Goal: Task Accomplishment & Management: Complete application form

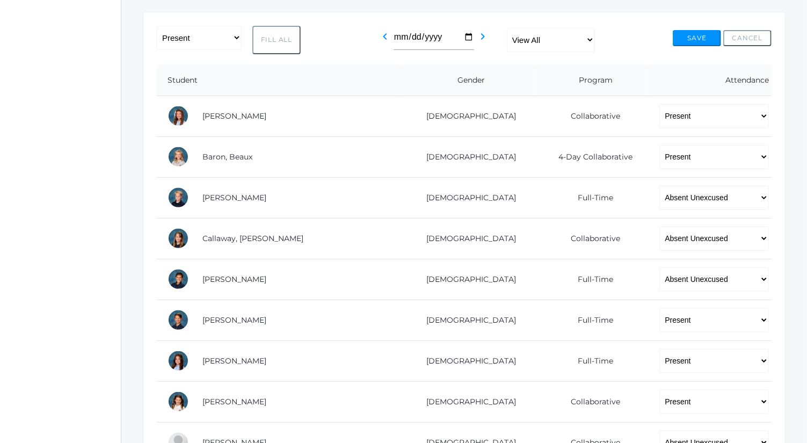
scroll to position [215, 0]
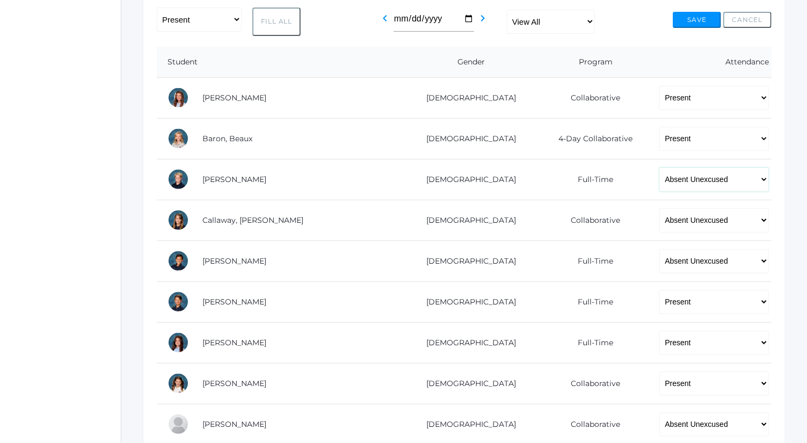
click at [679, 179] on select "-- Present Present-At-Home Tardy Excused Tardy Unexcused Absent Excused Absent …" at bounding box center [715, 180] width 110 height 24
select select "TU"
click at [660, 168] on select "-- Present Present-At-Home Tardy Excused Tardy Unexcused Absent Excused Absent …" at bounding box center [715, 180] width 110 height 24
click at [678, 222] on select "-- Present Present-At-Home Tardy Excused Tardy Unexcused Absent Excused Absent …" at bounding box center [715, 220] width 110 height 24
select select "TU"
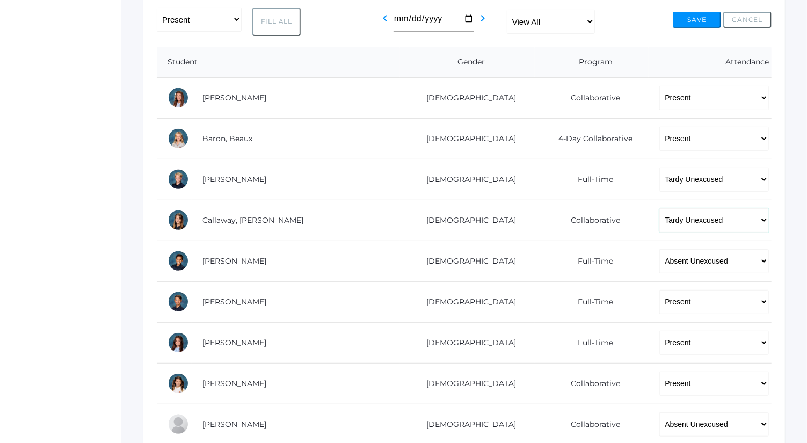
click at [660, 208] on select "-- Present Present-At-Home Tardy Excused Tardy Unexcused Absent Excused Absent …" at bounding box center [715, 220] width 110 height 24
click at [671, 256] on select "-- Present Present-At-Home Tardy Excused Tardy Unexcused Absent Excused Absent …" at bounding box center [715, 261] width 110 height 24
select select "TU"
click at [660, 249] on select "-- Present Present-At-Home Tardy Excused Tardy Unexcused Absent Excused Absent …" at bounding box center [715, 261] width 110 height 24
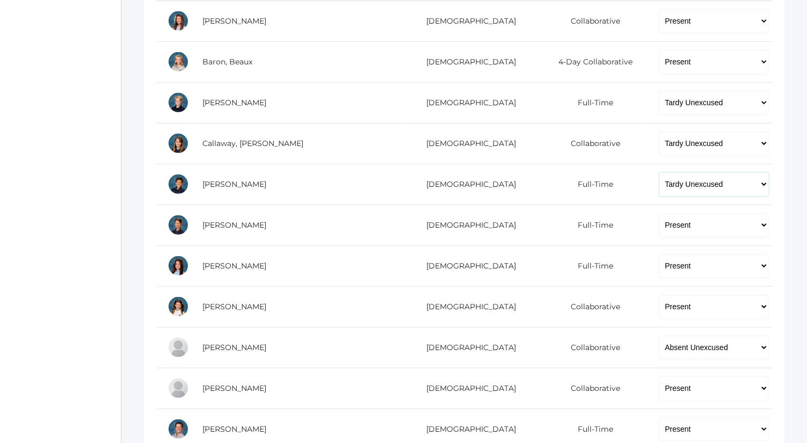
scroll to position [293, 0]
click at [686, 343] on select "-- Present Present-At-Home Tardy Excused Tardy Unexcused Absent Excused Absent …" at bounding box center [715, 347] width 110 height 24
select select "TU"
click at [660, 335] on select "-- Present Present-At-Home Tardy Excused Tardy Unexcused Absent Excused Absent …" at bounding box center [715, 347] width 110 height 24
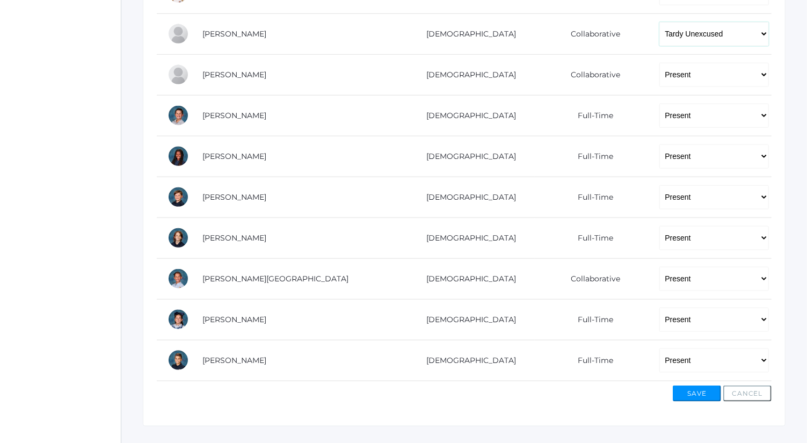
scroll to position [622, 0]
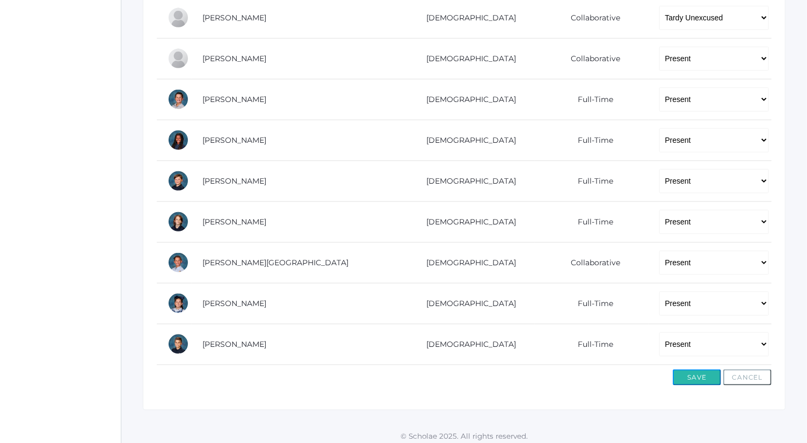
click at [706, 370] on button "Save" at bounding box center [697, 378] width 48 height 16
